Goal: Find contact information: Find contact information

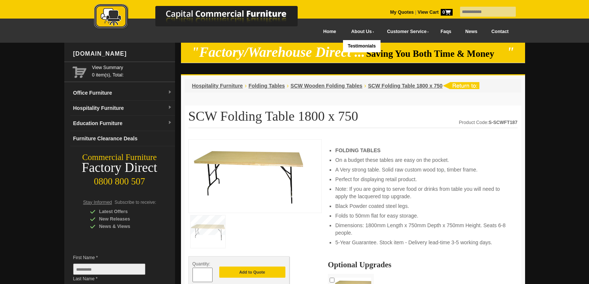
click at [350, 34] on link "About Us" at bounding box center [361, 31] width 36 height 17
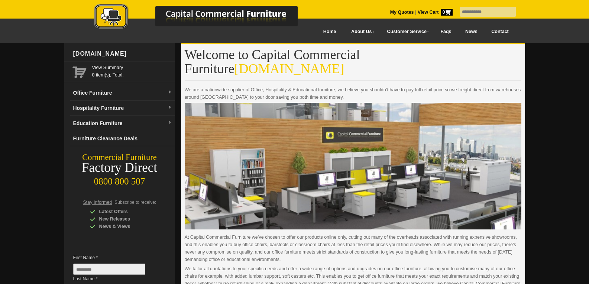
click at [497, 31] on link "Contact" at bounding box center [499, 31] width 31 height 17
